Goal: Task Accomplishment & Management: Complete application form

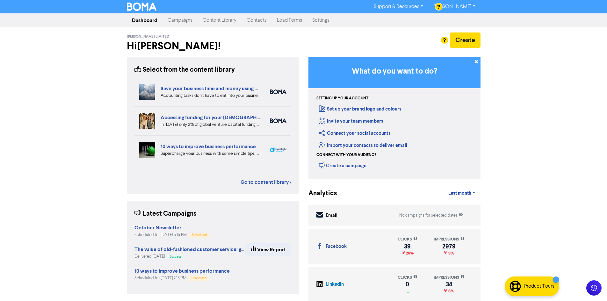
click at [254, 20] on link "Contacts" at bounding box center [256, 20] width 30 height 13
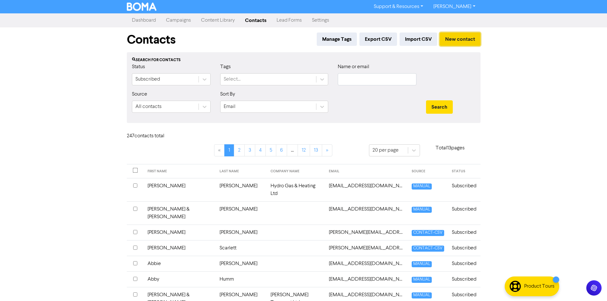
click at [467, 38] on button "New contact" at bounding box center [460, 38] width 41 height 13
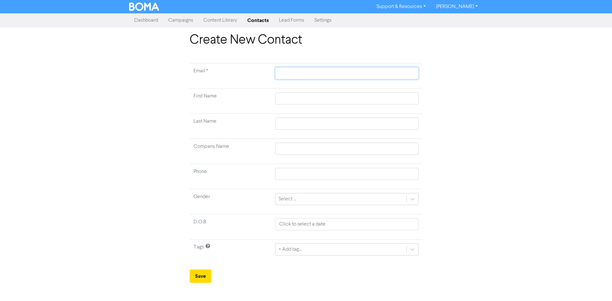
click at [318, 75] on input "text" at bounding box center [346, 73] width 143 height 12
paste input "9429052845277"
type input "9429052845277"
type input "942905284527"
type input "94290528452"
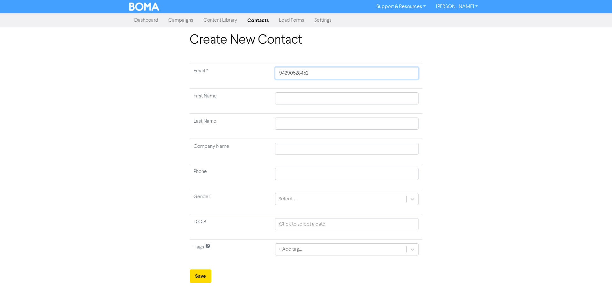
type input "9429052845"
type input "942905284"
type input "94290528"
type input "9429052"
type input "942905"
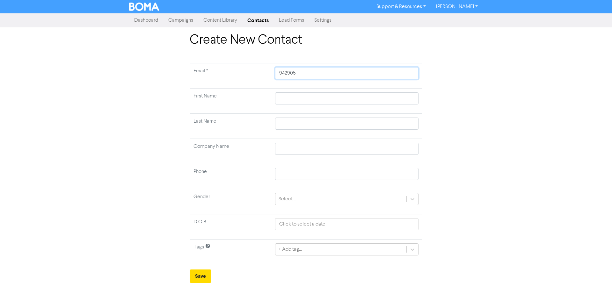
type input "94290"
type input "9429"
type input "942"
type input "94"
type input "9"
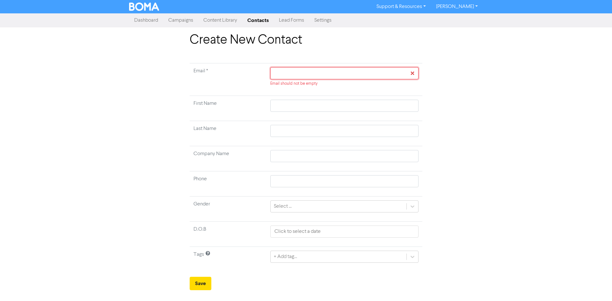
paste input "[PERSON_NAME][EMAIL_ADDRESS][DOMAIN_NAME]"
type input "[PERSON_NAME][EMAIL_ADDRESS][DOMAIN_NAME]"
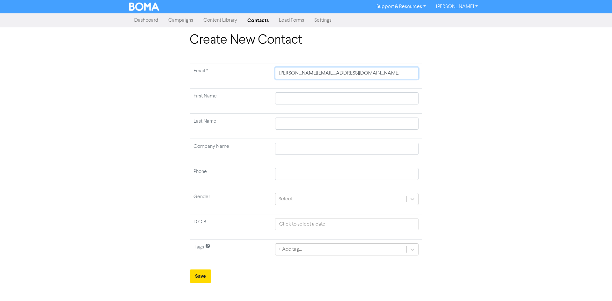
type input "[PERSON_NAME][EMAIL_ADDRESS][DOMAIN_NAME]"
type input "L"
type input "Lo"
type input "Log"
type input "Loga"
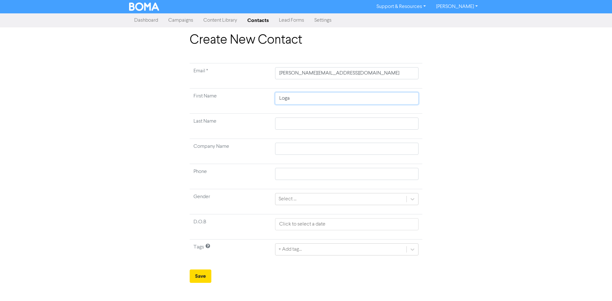
type input "[PERSON_NAME]"
type input "[PERSON_NAME] &"
type input "[PERSON_NAME] & S"
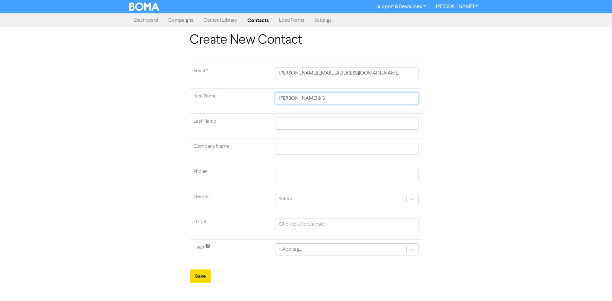
type input "[PERSON_NAME] & Sa"
type input "[PERSON_NAME] & Sap"
type input "[PERSON_NAME] & Saph"
type input "[PERSON_NAME] & Saphi"
type input "[PERSON_NAME] & Saphir"
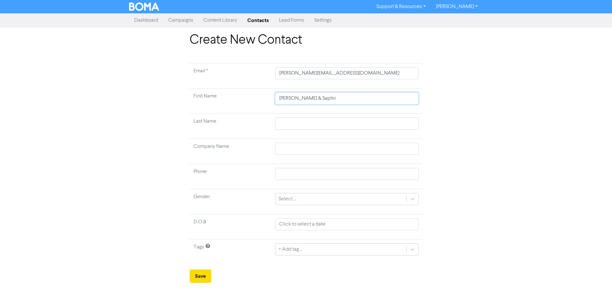
type input "[PERSON_NAME] & Saphire"
type input "L"
type input "LP"
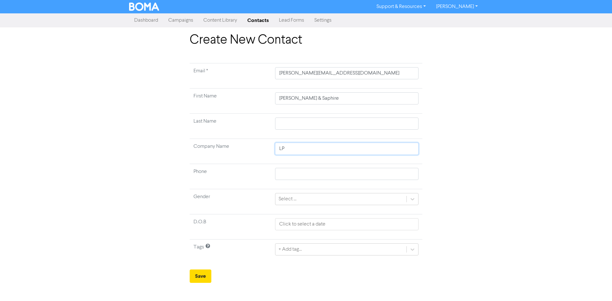
type input "LP &"
type input "LP & S"
type input "LP & SB"
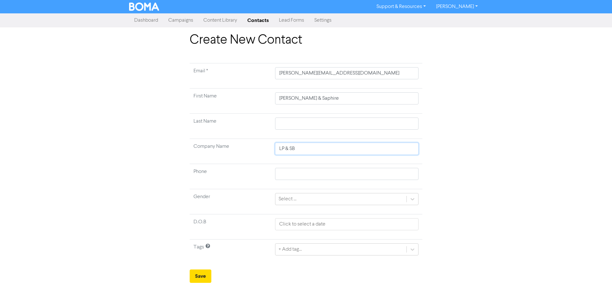
type input "LP & SB H"
type input "LP & [PERSON_NAME]"
type input "LP & SB Hol"
type input "LP & SB Hold"
type input "LP & SB Holdi"
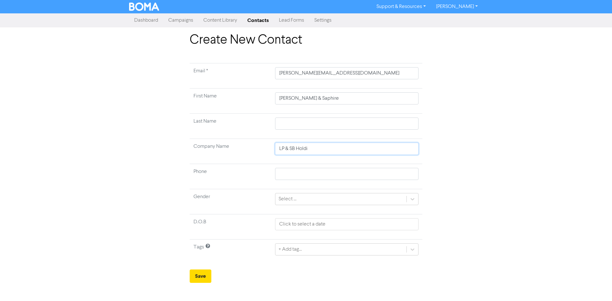
type input "LP & SB Holdin"
type input "LP & SB Holding"
type input "LP & SB Holdings"
type input "LP & SB Holdings L"
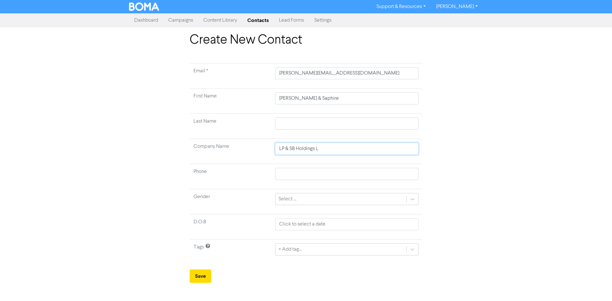
type input "LP & SB Holdings Lt"
type input "LP & SB Holdings Ltd"
click at [302, 248] on div "+ Add tag..." at bounding box center [346, 249] width 143 height 12
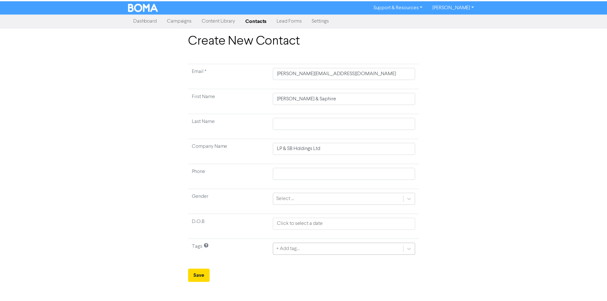
scroll to position [49, 0]
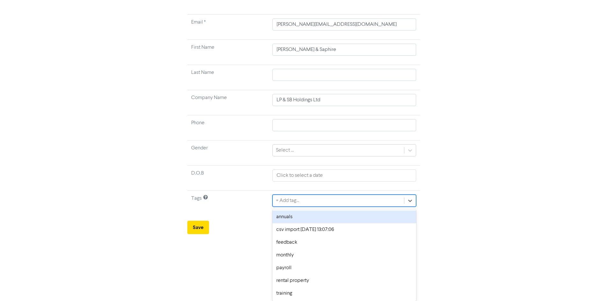
click at [298, 215] on div "annuals" at bounding box center [343, 217] width 143 height 13
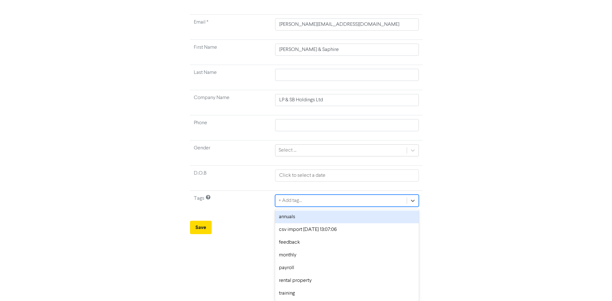
scroll to position [0, 0]
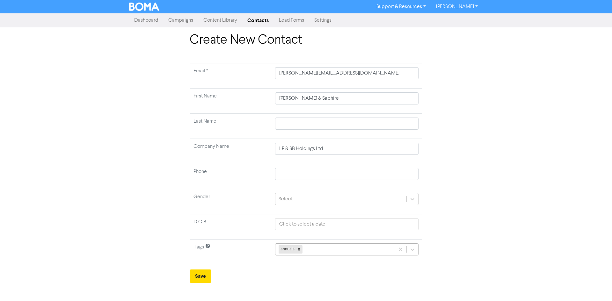
click at [313, 249] on div "annuals" at bounding box center [346, 249] width 143 height 12
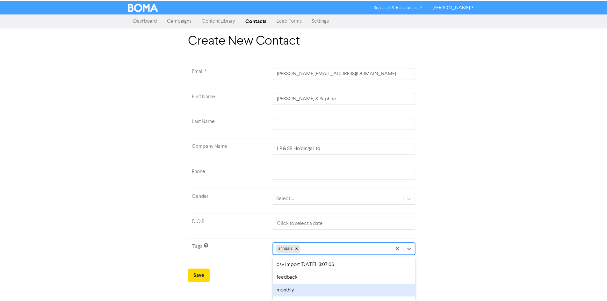
scroll to position [36, 0]
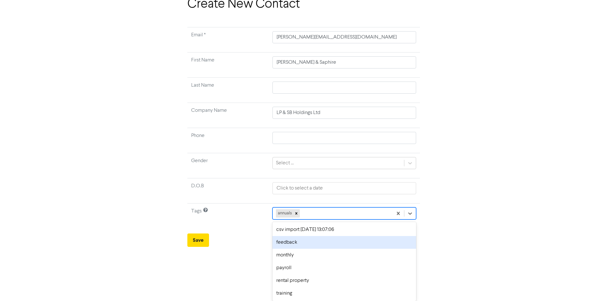
click at [306, 244] on div "feedback" at bounding box center [343, 242] width 143 height 13
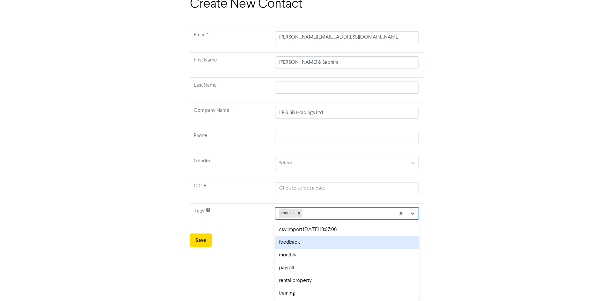
scroll to position [0, 0]
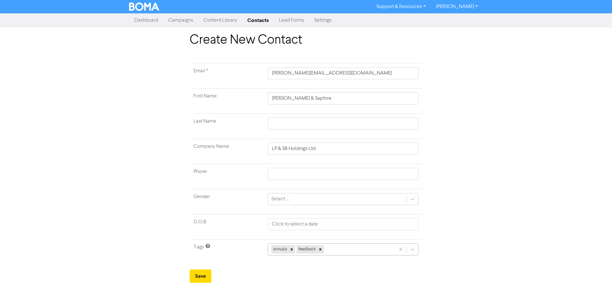
click at [327, 252] on div "annuals feedback" at bounding box center [343, 249] width 151 height 12
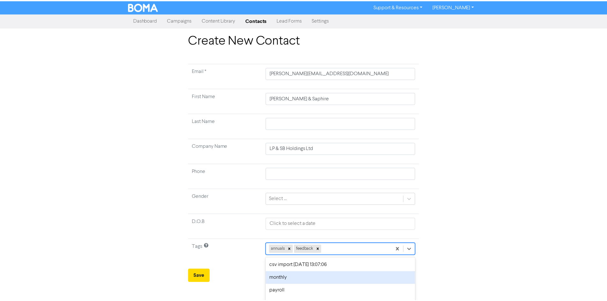
scroll to position [23, 0]
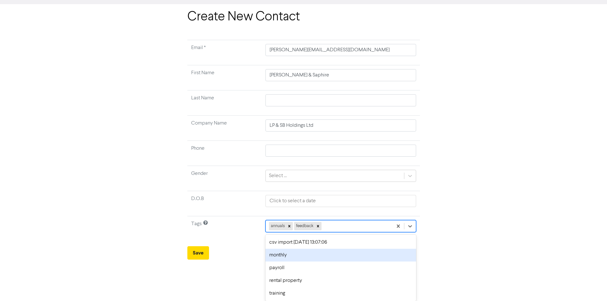
click at [311, 257] on div "monthly" at bounding box center [340, 255] width 151 height 13
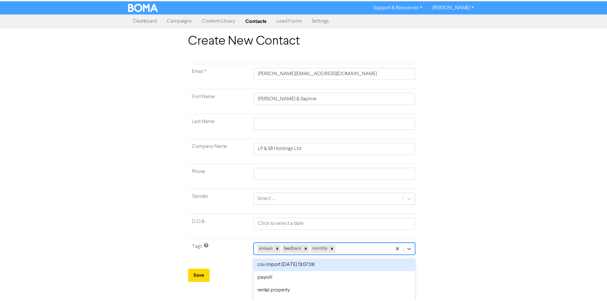
scroll to position [11, 0]
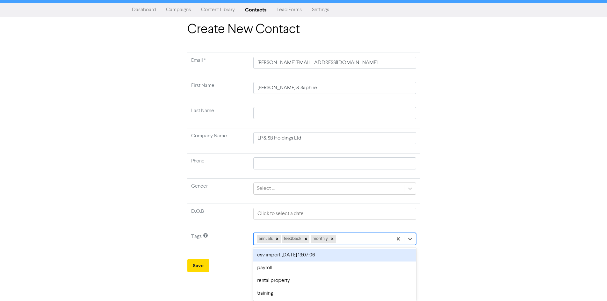
click at [345, 245] on div "option csv import [DATE] 13:07:06 focused, 2 of 7. 4 results available. Use Up …" at bounding box center [334, 239] width 163 height 12
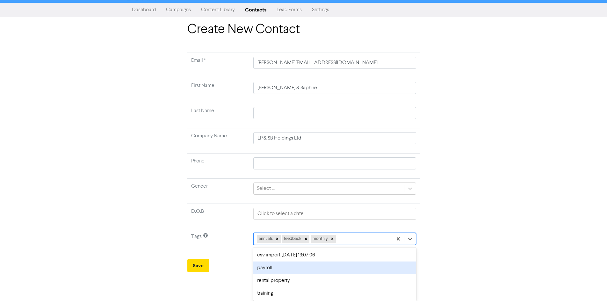
click at [303, 263] on div "payroll" at bounding box center [334, 268] width 163 height 13
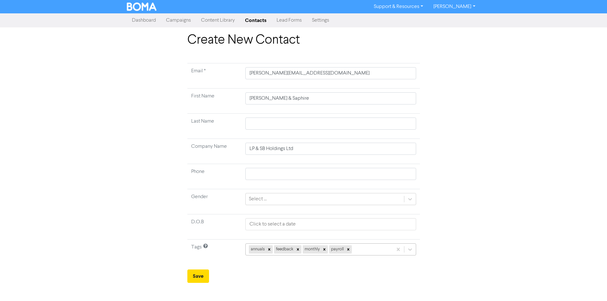
scroll to position [0, 0]
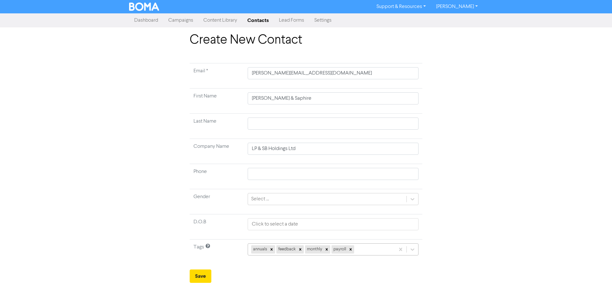
click at [356, 246] on div "annuals feedback monthly payroll" at bounding box center [321, 249] width 147 height 11
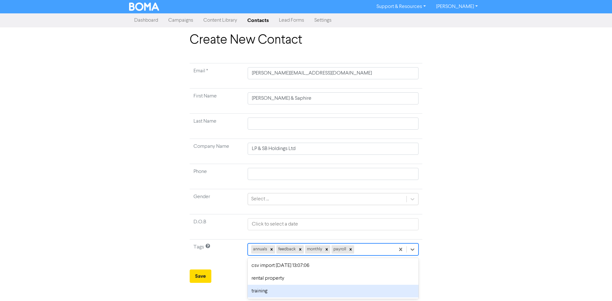
click at [287, 288] on div "training" at bounding box center [332, 291] width 171 height 13
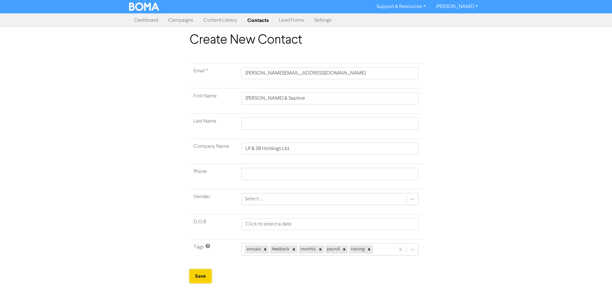
click at [203, 276] on button "Save" at bounding box center [201, 275] width 22 height 13
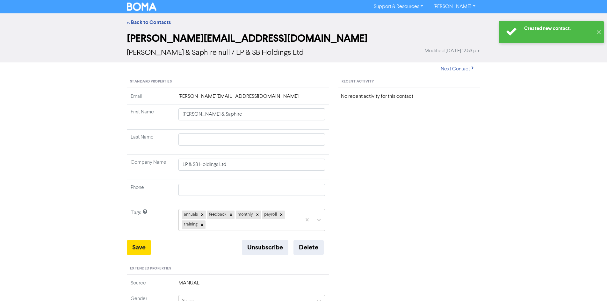
click at [145, 2] on div "Support & Resources Video Tutorials FAQ & Guides Marketing Education [PERSON_NA…" at bounding box center [303, 7] width 363 height 10
click at [134, 2] on div "Support & Resources Video Tutorials FAQ & Guides Marketing Education [PERSON_NA…" at bounding box center [303, 7] width 363 height 10
click at [142, 7] on img at bounding box center [142, 7] width 30 height 8
